Goal: Information Seeking & Learning: Check status

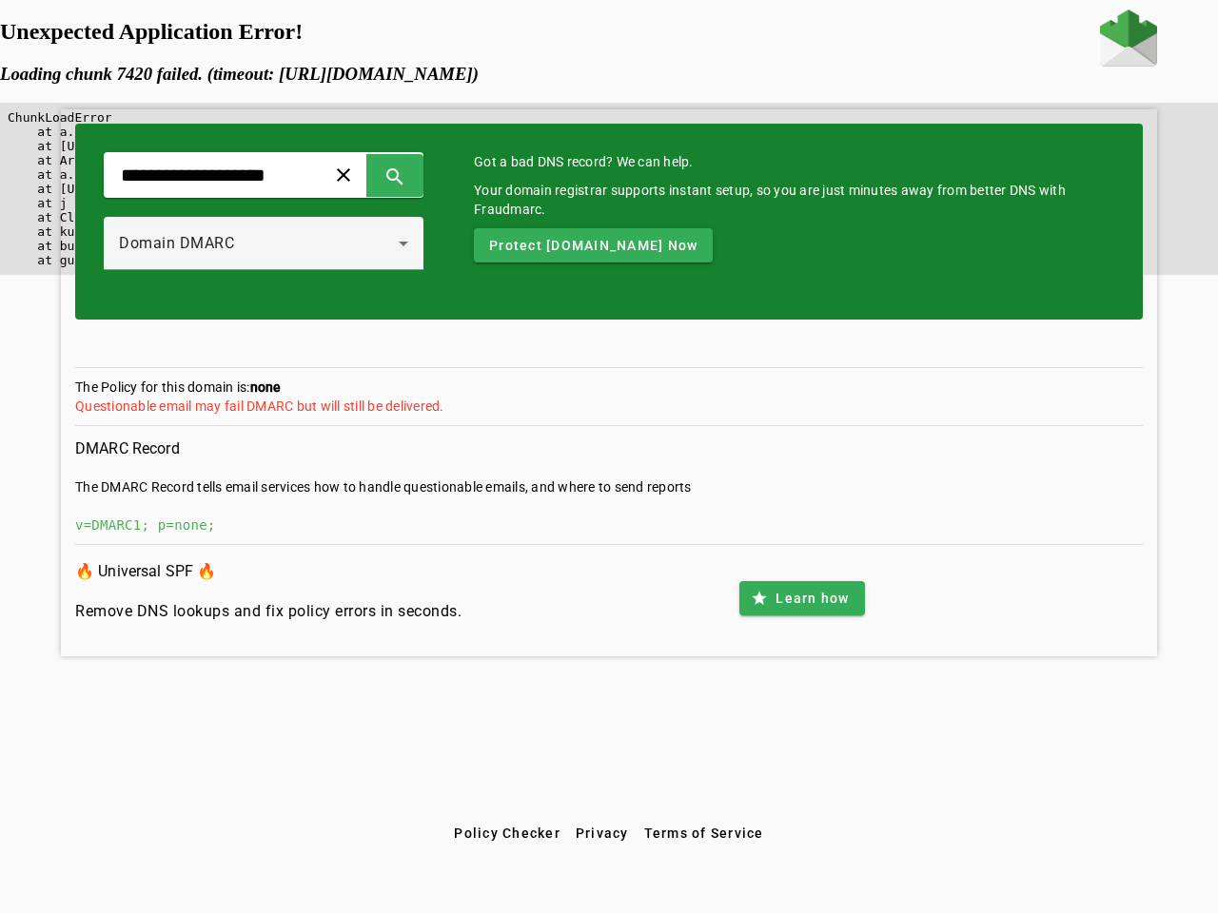
click at [366, 175] on span at bounding box center [344, 175] width 46 height 46
click at [418, 175] on span at bounding box center [395, 175] width 46 height 46
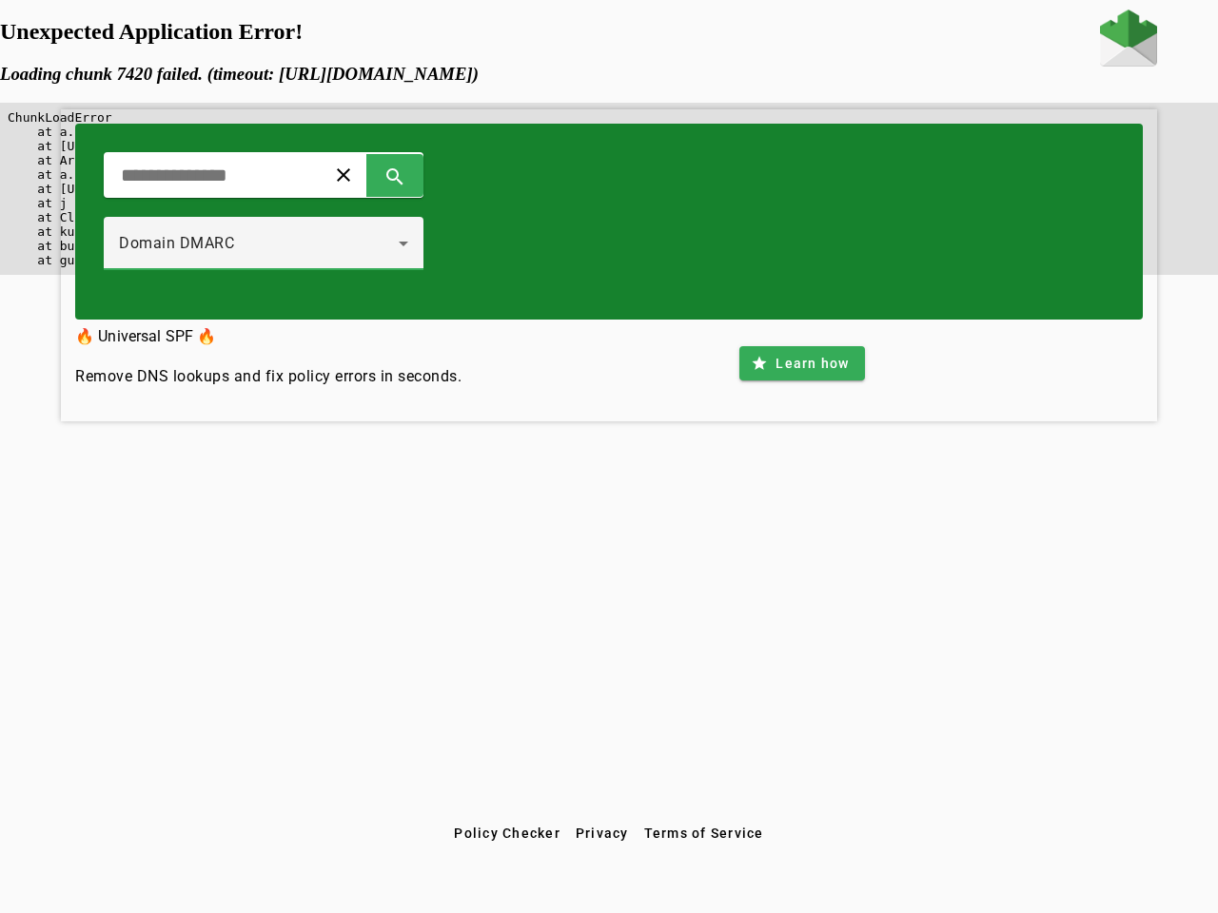
click at [284, 244] on div "Domain DMARC" at bounding box center [259, 243] width 280 height 23
click at [647, 245] on div "clear search Domain DMARC" at bounding box center [608, 222] width 1067 height 196
click at [801, 598] on div "clear search Domain DMARC 🔥 Universal SPF 🔥 Remove DNS lookups and fix policy e…" at bounding box center [609, 413] width 1218 height 807
click at [506, 833] on span "Policy Checker" at bounding box center [507, 833] width 107 height 15
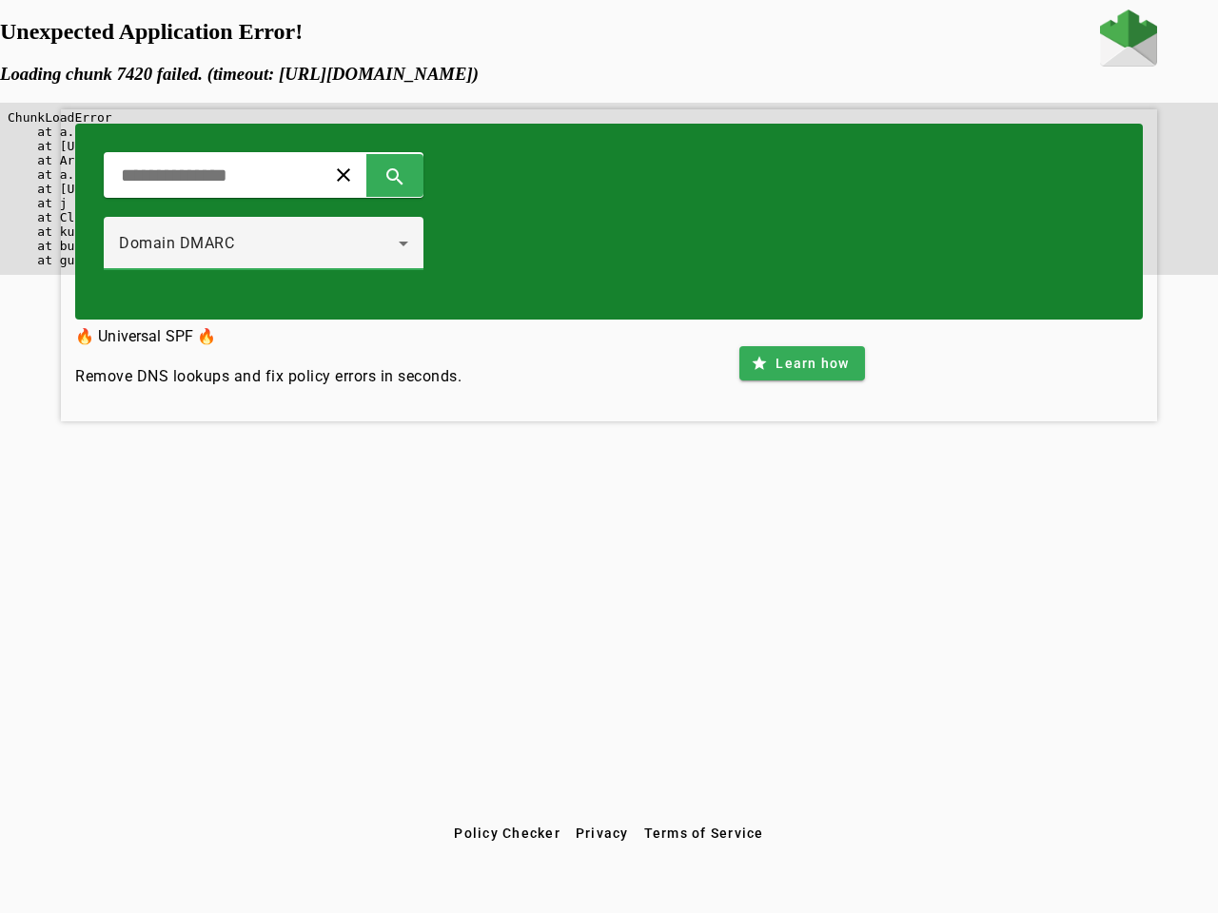
click at [602, 833] on span "Privacy" at bounding box center [602, 833] width 53 height 15
click at [703, 833] on span "Terms of Service" at bounding box center [704, 833] width 120 height 15
